Goal: Information Seeking & Learning: Learn about a topic

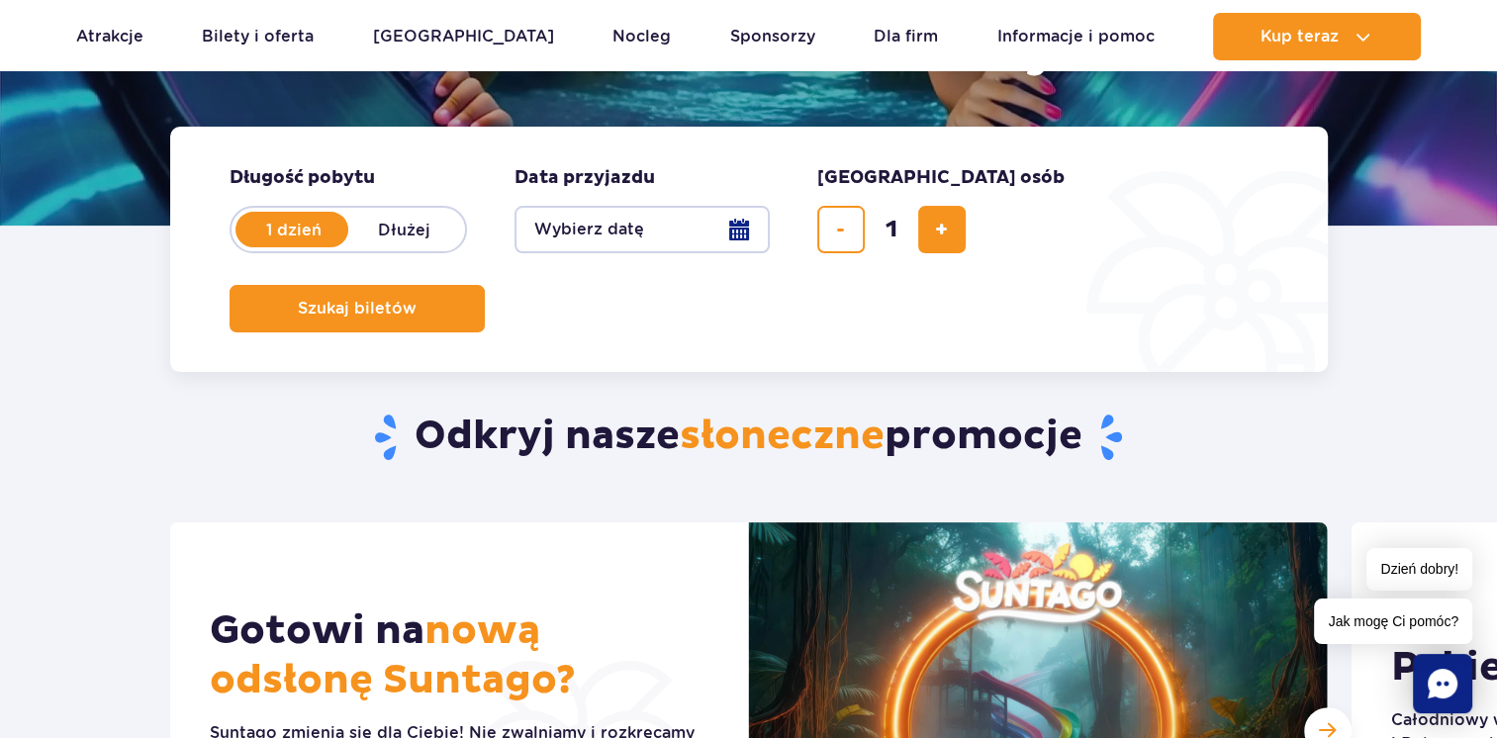
scroll to position [890, 0]
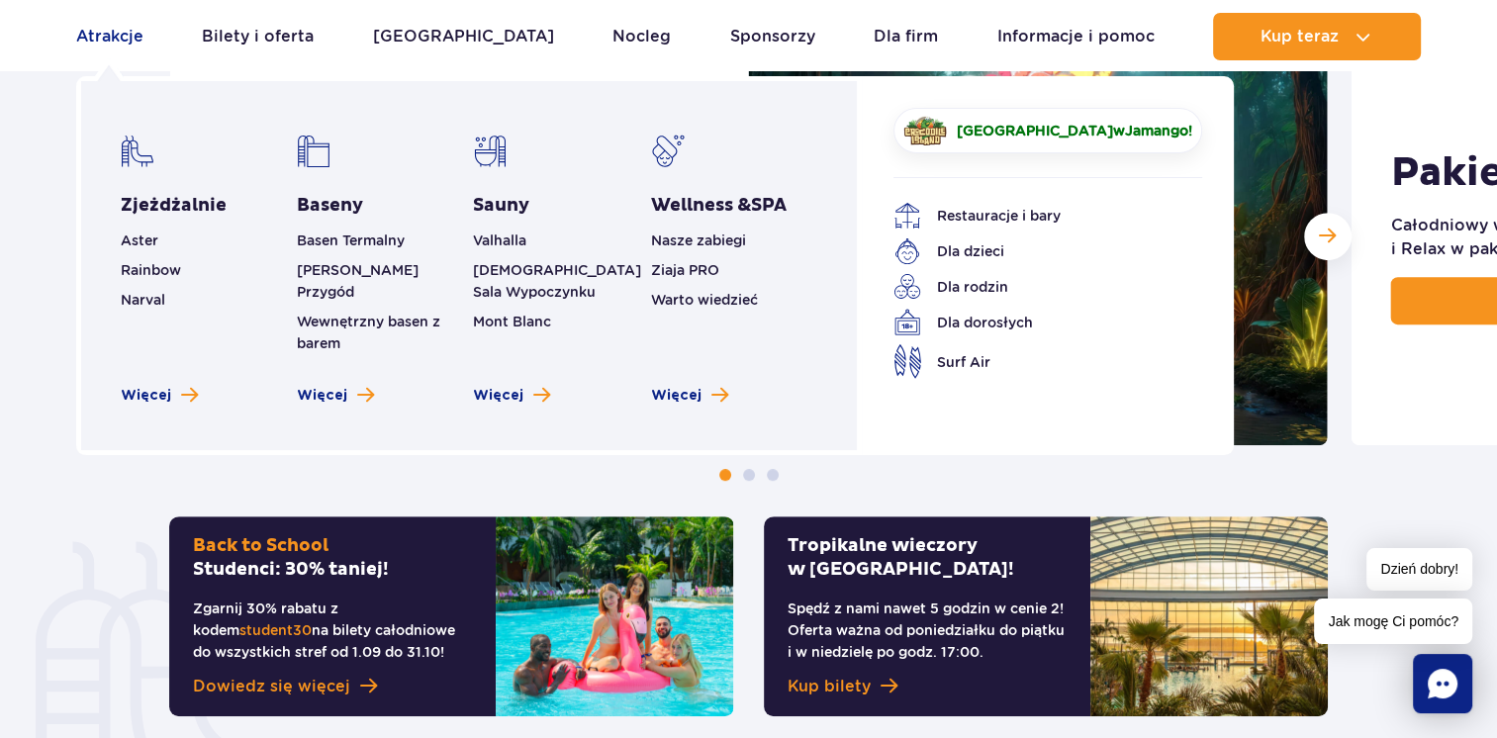
click at [109, 38] on link "Atrakcje" at bounding box center [109, 36] width 67 height 47
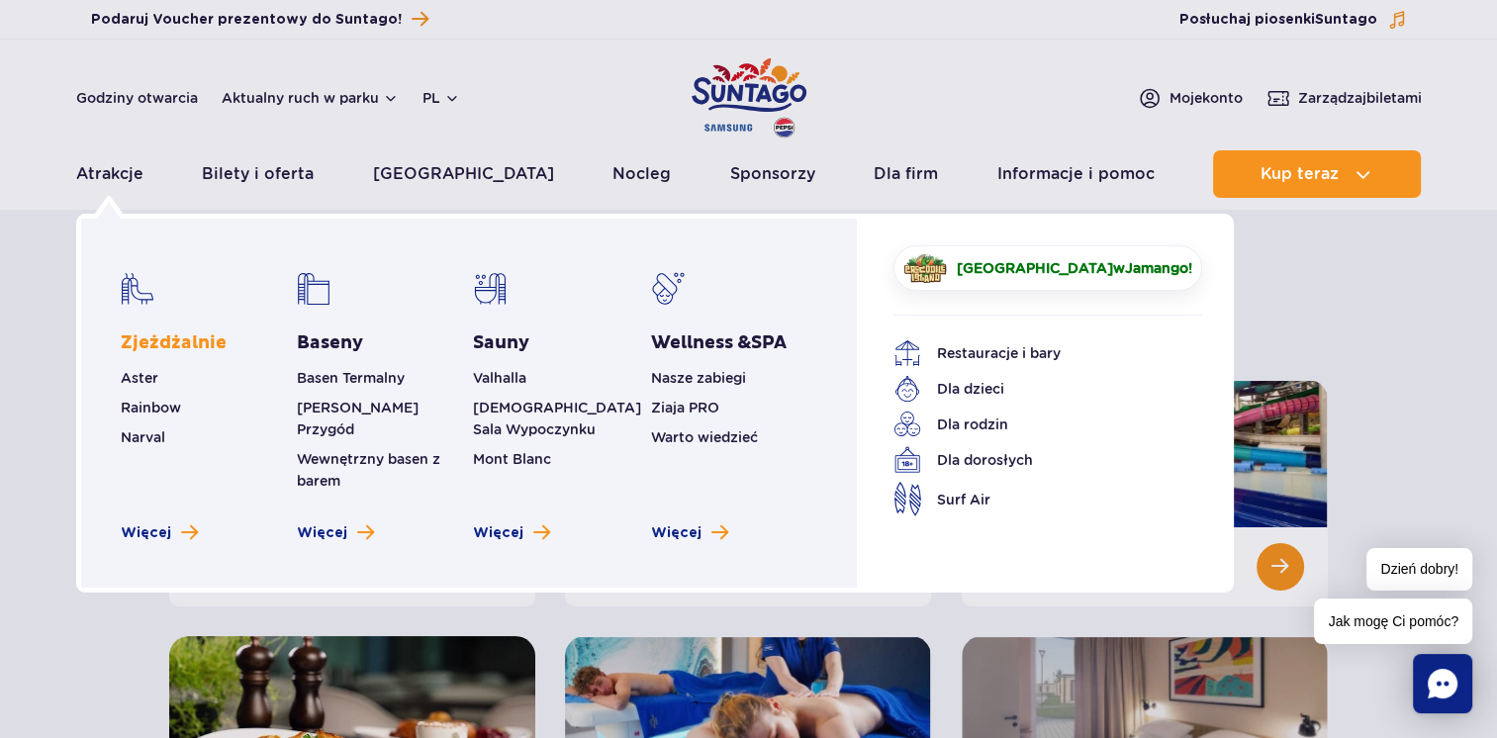
click at [182, 342] on link "Zjeżdżalnie" at bounding box center [174, 343] width 106 height 24
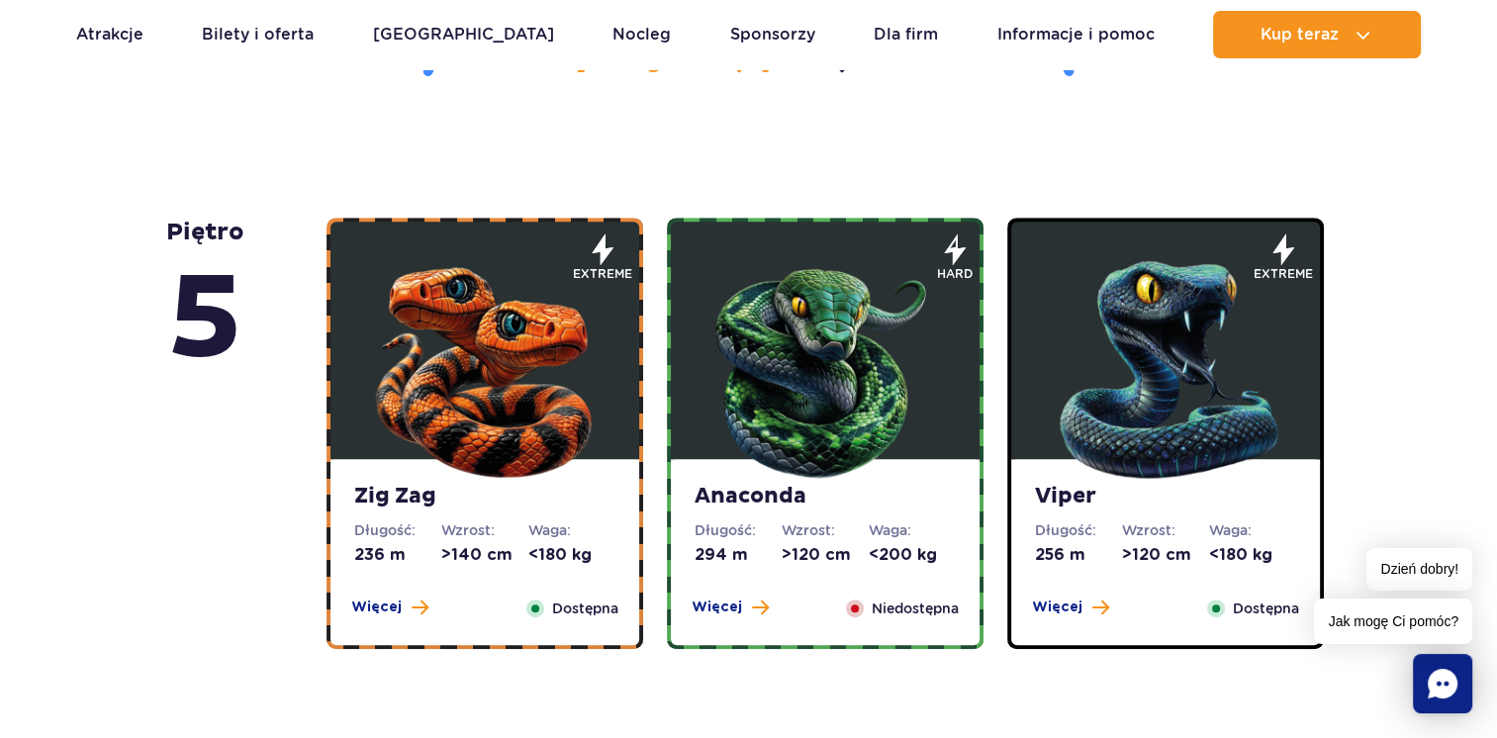
scroll to position [1286, 0]
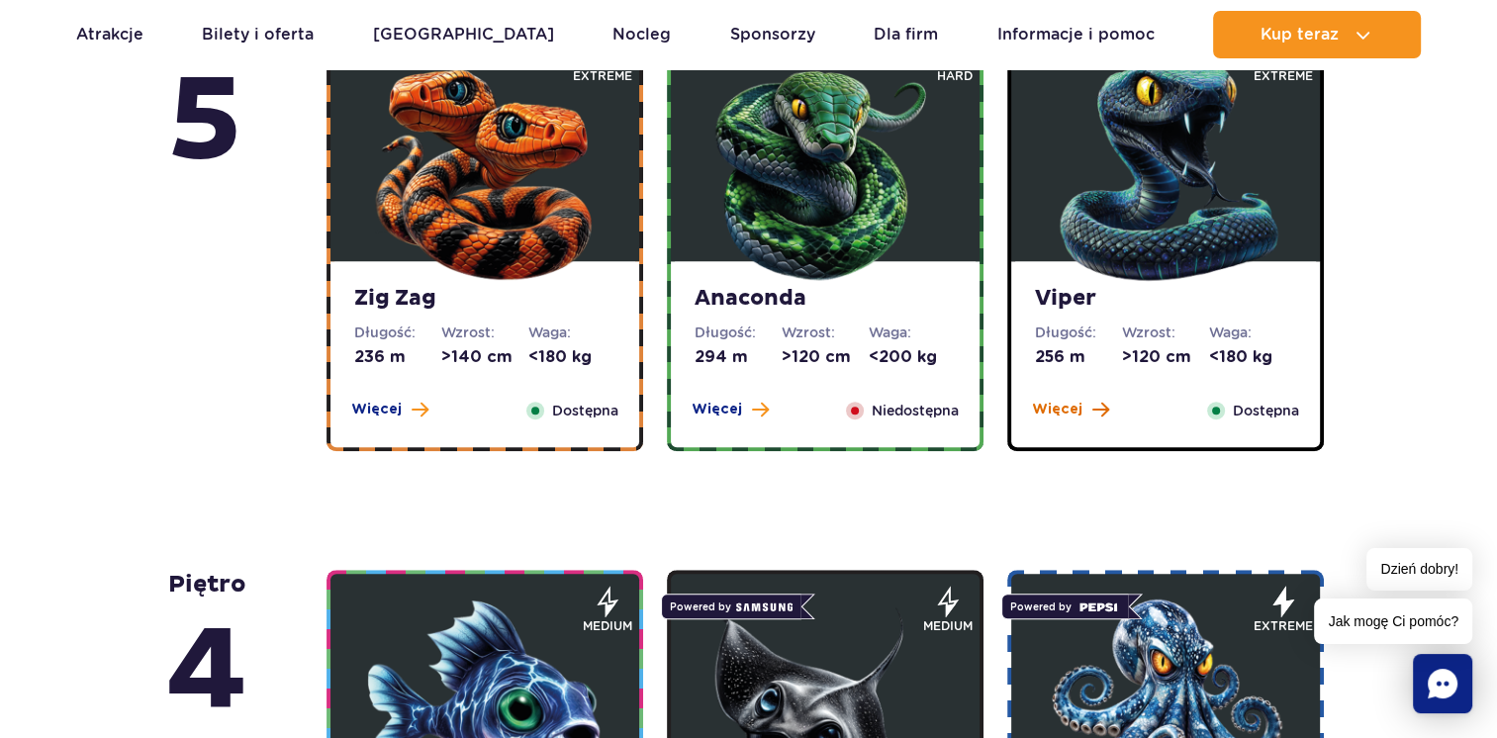
click at [1056, 413] on span "Więcej" at bounding box center [1057, 410] width 50 height 20
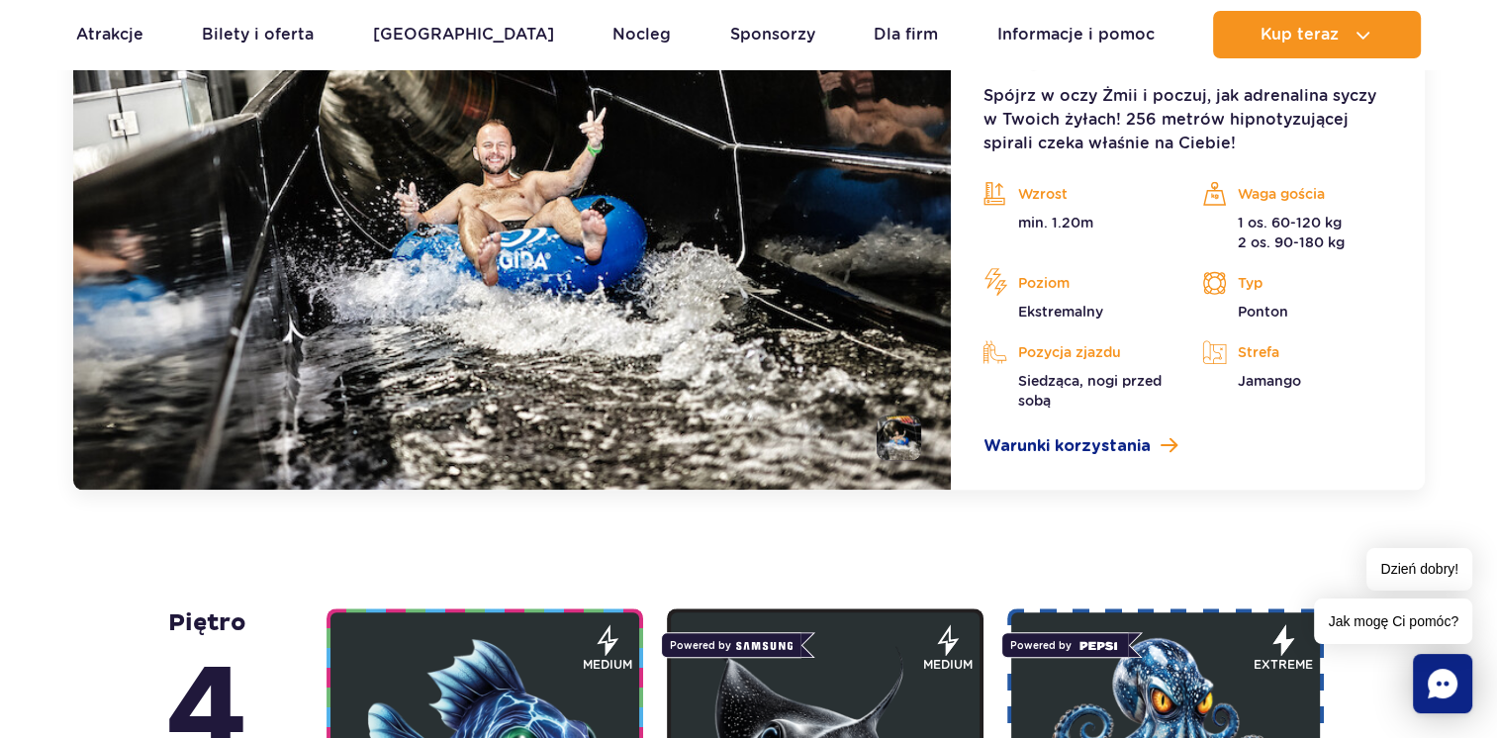
scroll to position [1860, 0]
click at [1148, 450] on link "Warunki korzystania" at bounding box center [1187, 446] width 410 height 24
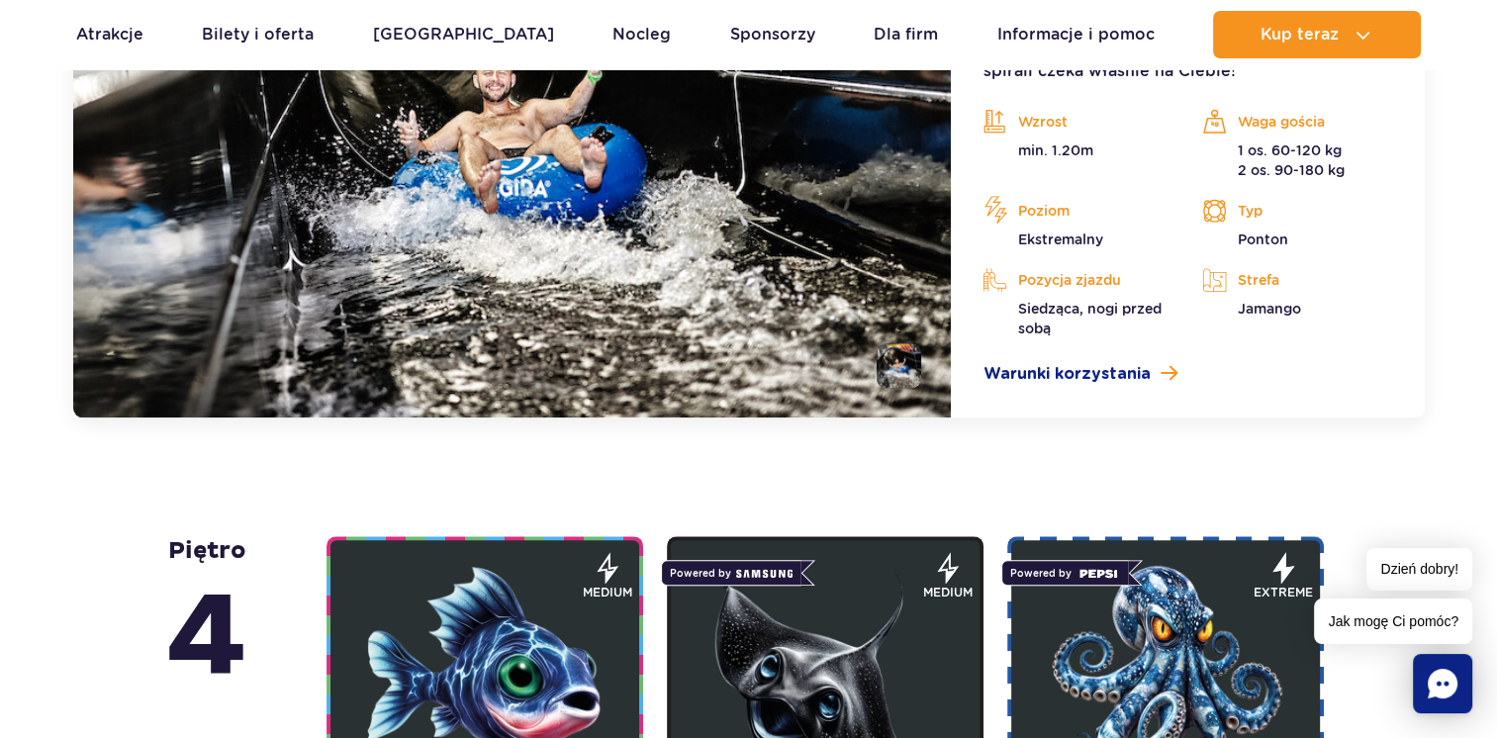
scroll to position [1662, 0]
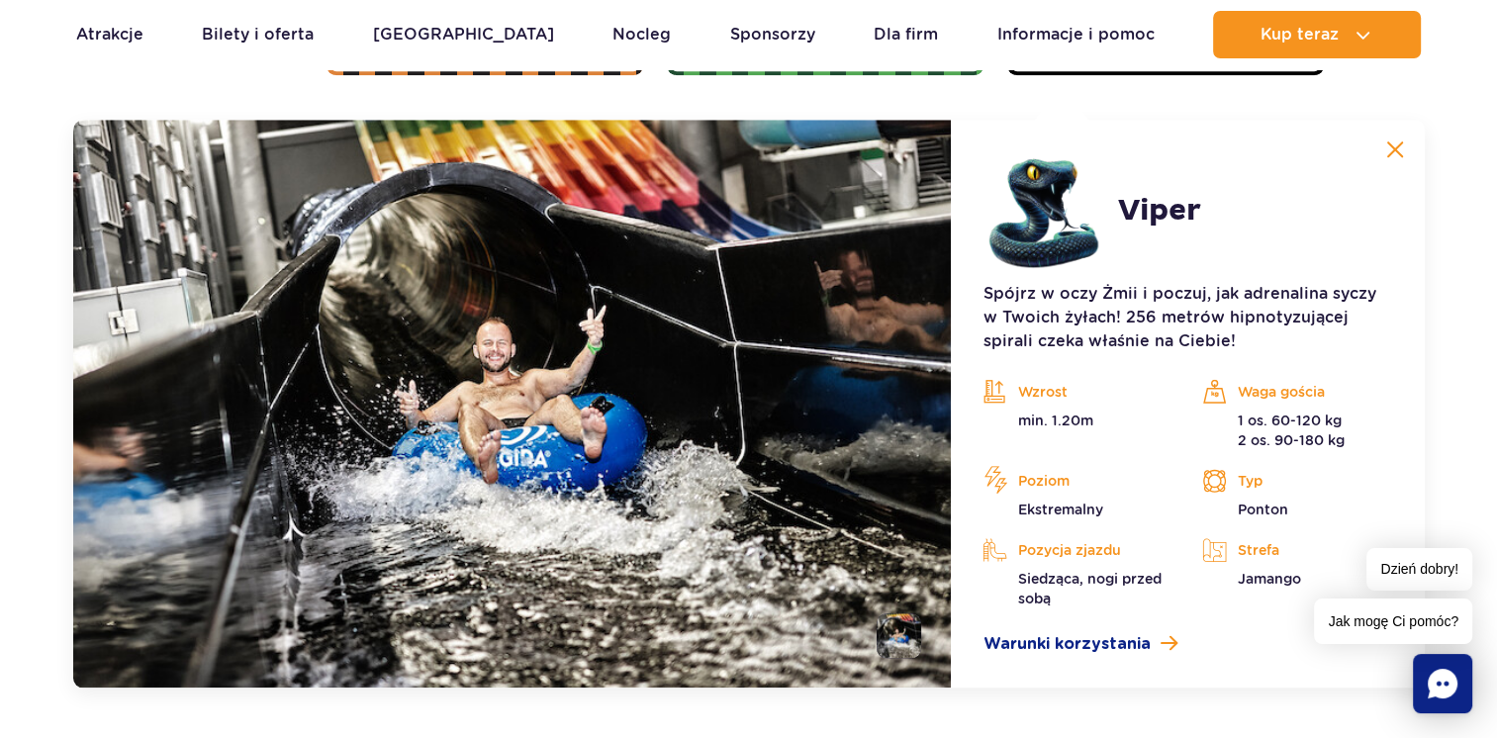
click at [1397, 144] on img at bounding box center [1395, 149] width 18 height 18
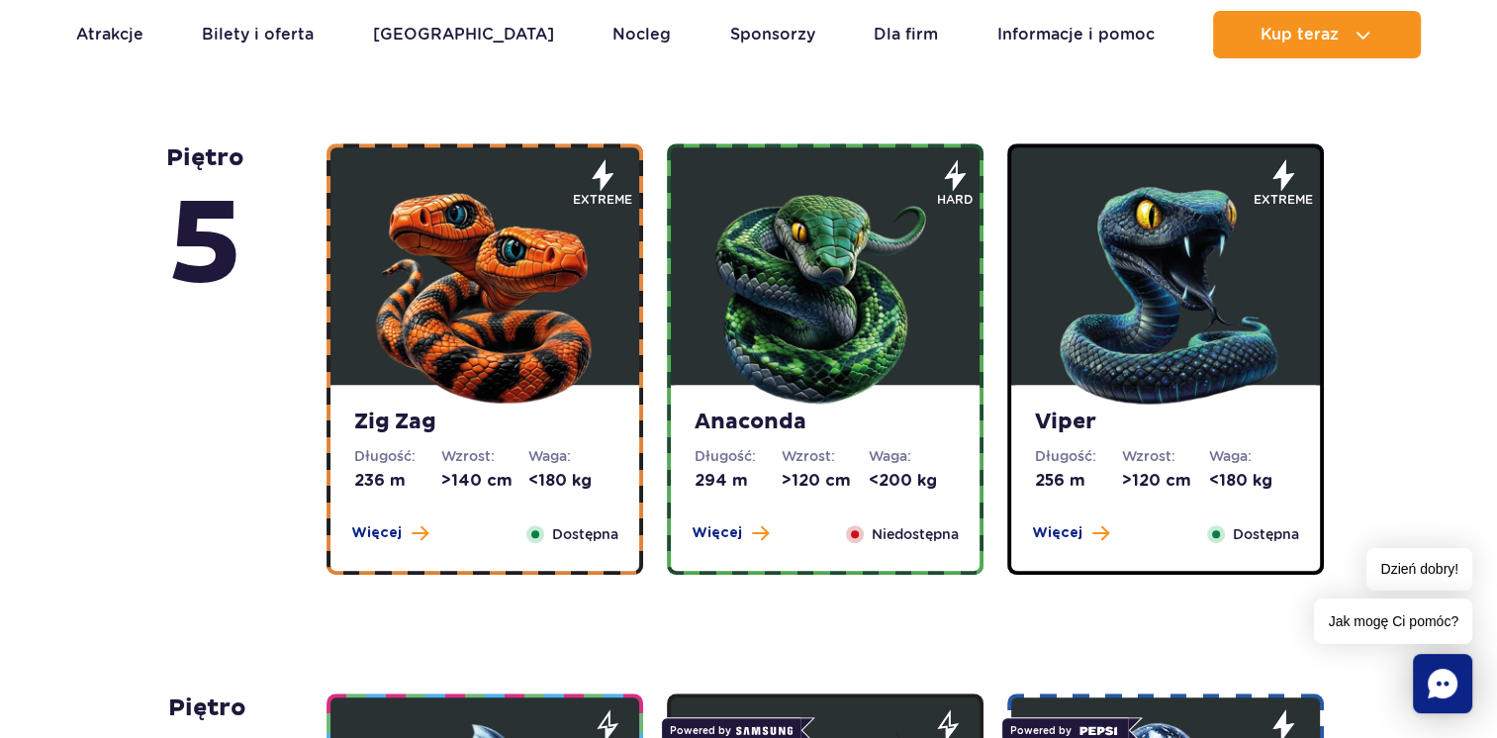
scroll to position [970, 0]
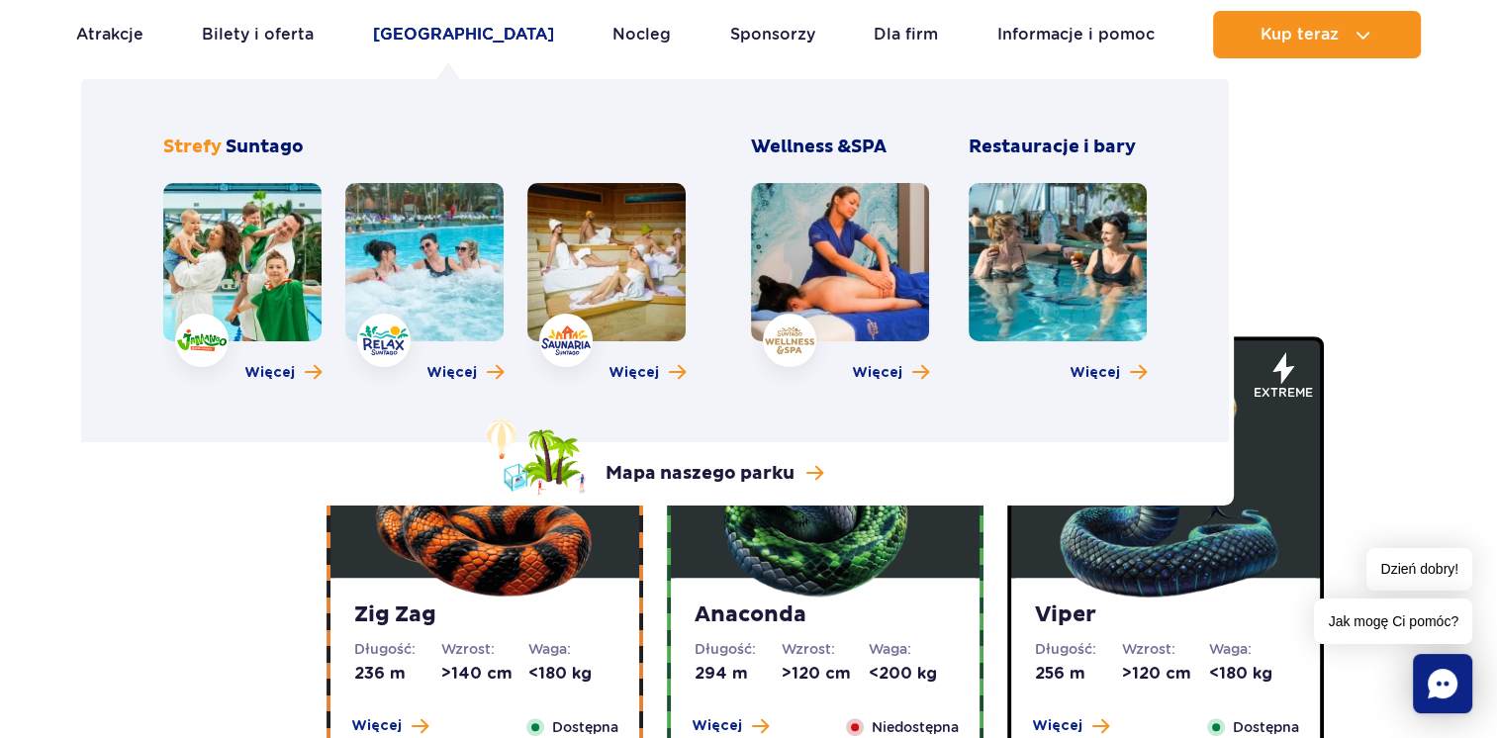
click at [451, 23] on link "[GEOGRAPHIC_DATA]" at bounding box center [463, 34] width 181 height 47
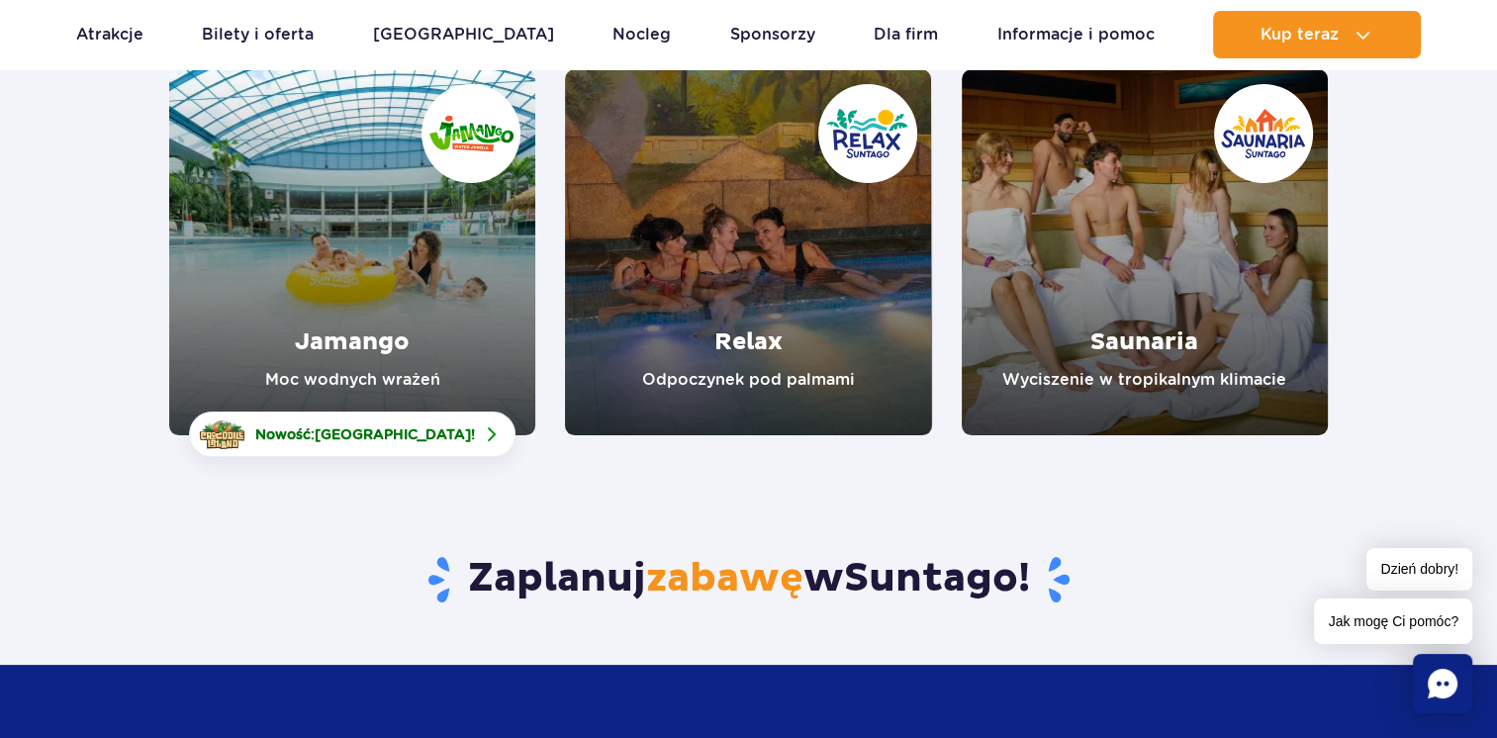
scroll to position [198, 0]
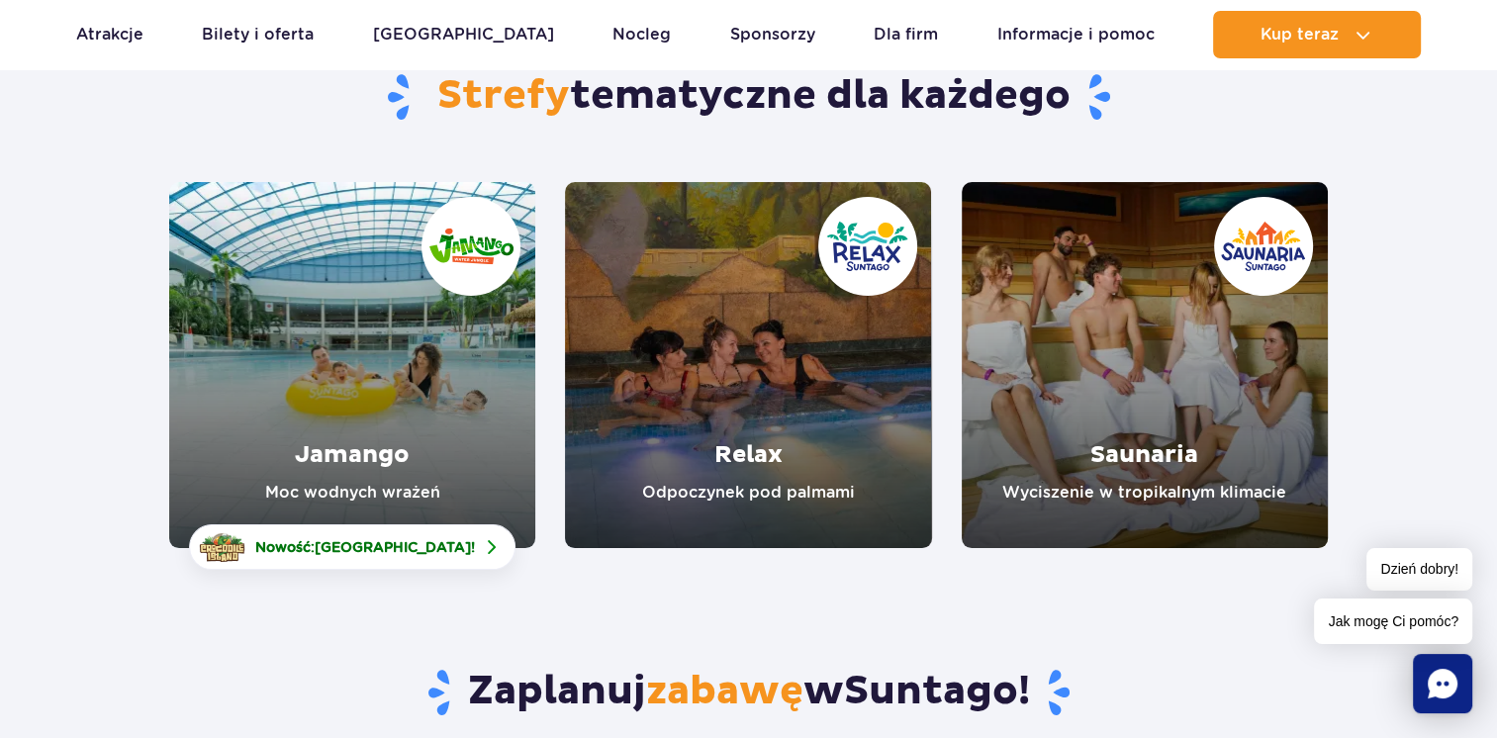
click at [404, 326] on link "Jamango" at bounding box center [352, 365] width 366 height 366
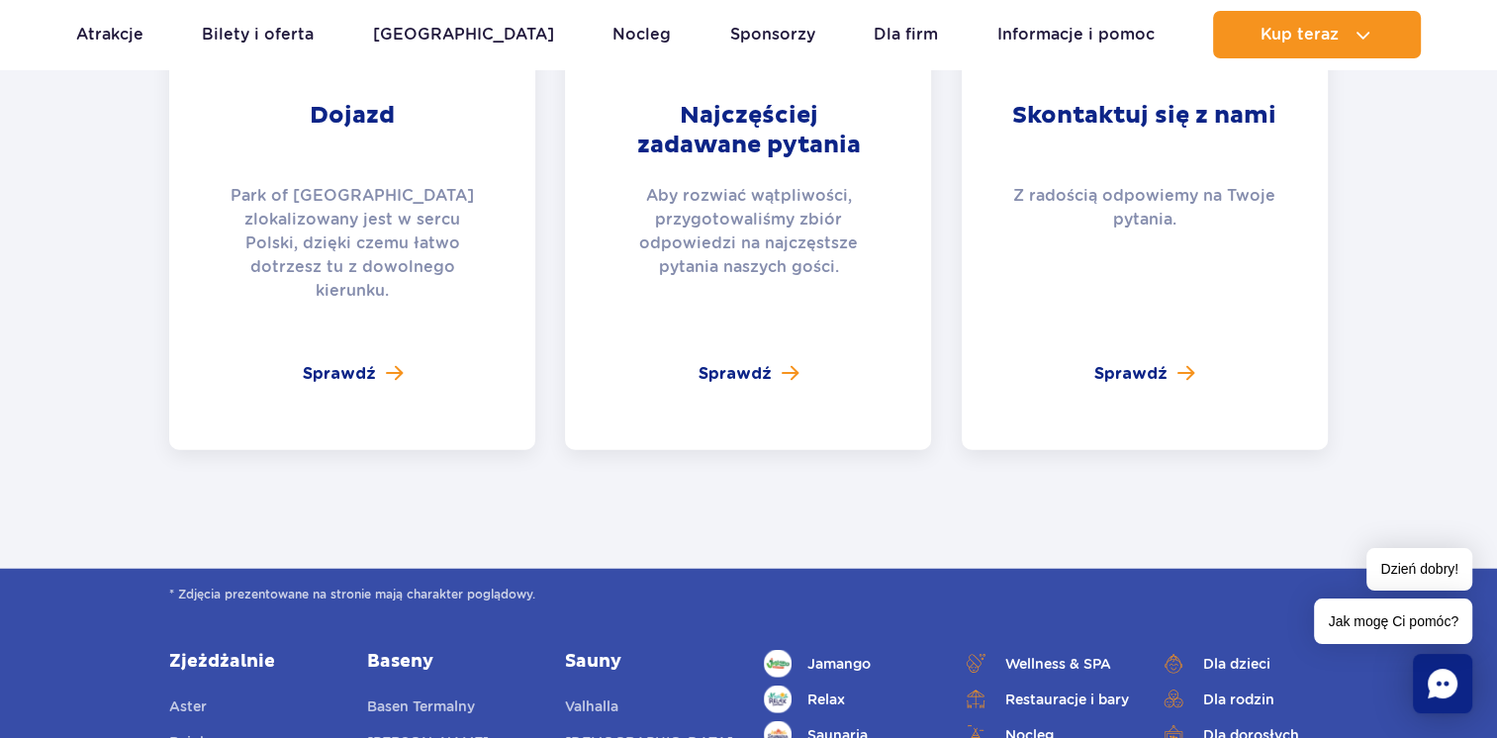
scroll to position [5244, 0]
